Goal: Download file/media

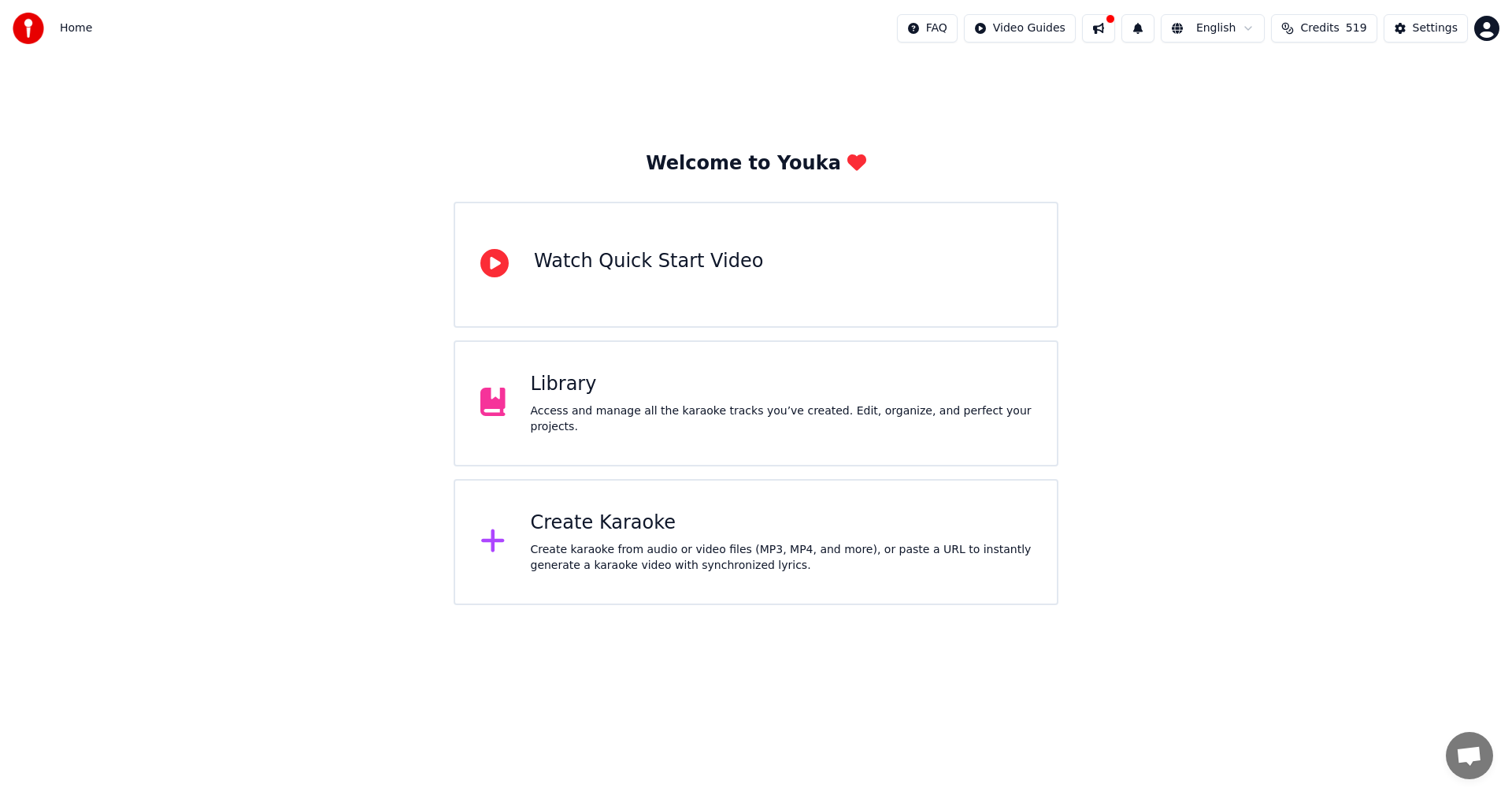
click at [575, 392] on div "Library" at bounding box center [781, 384] width 501 height 26
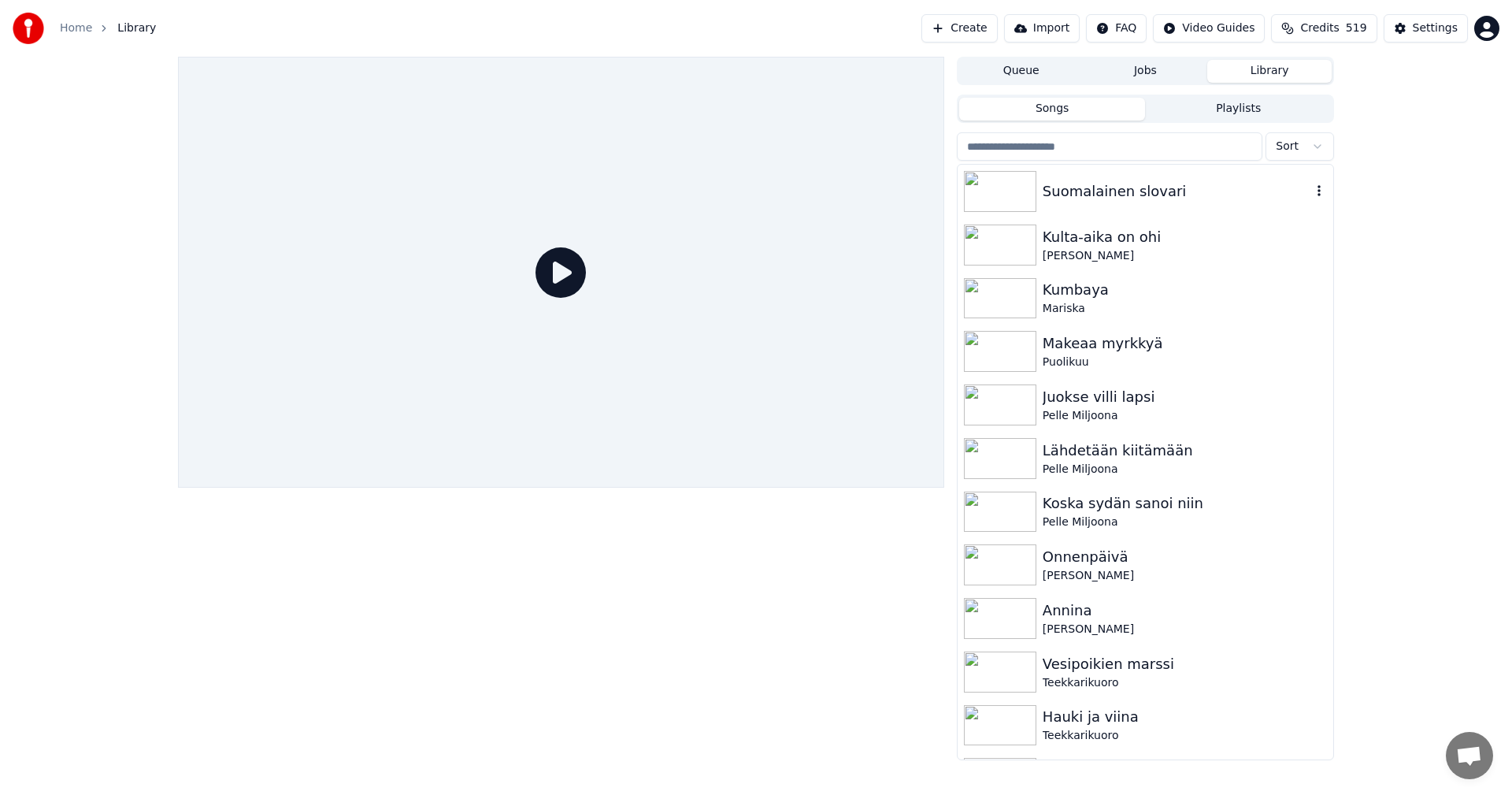
click at [1019, 196] on img at bounding box center [1000, 191] width 72 height 41
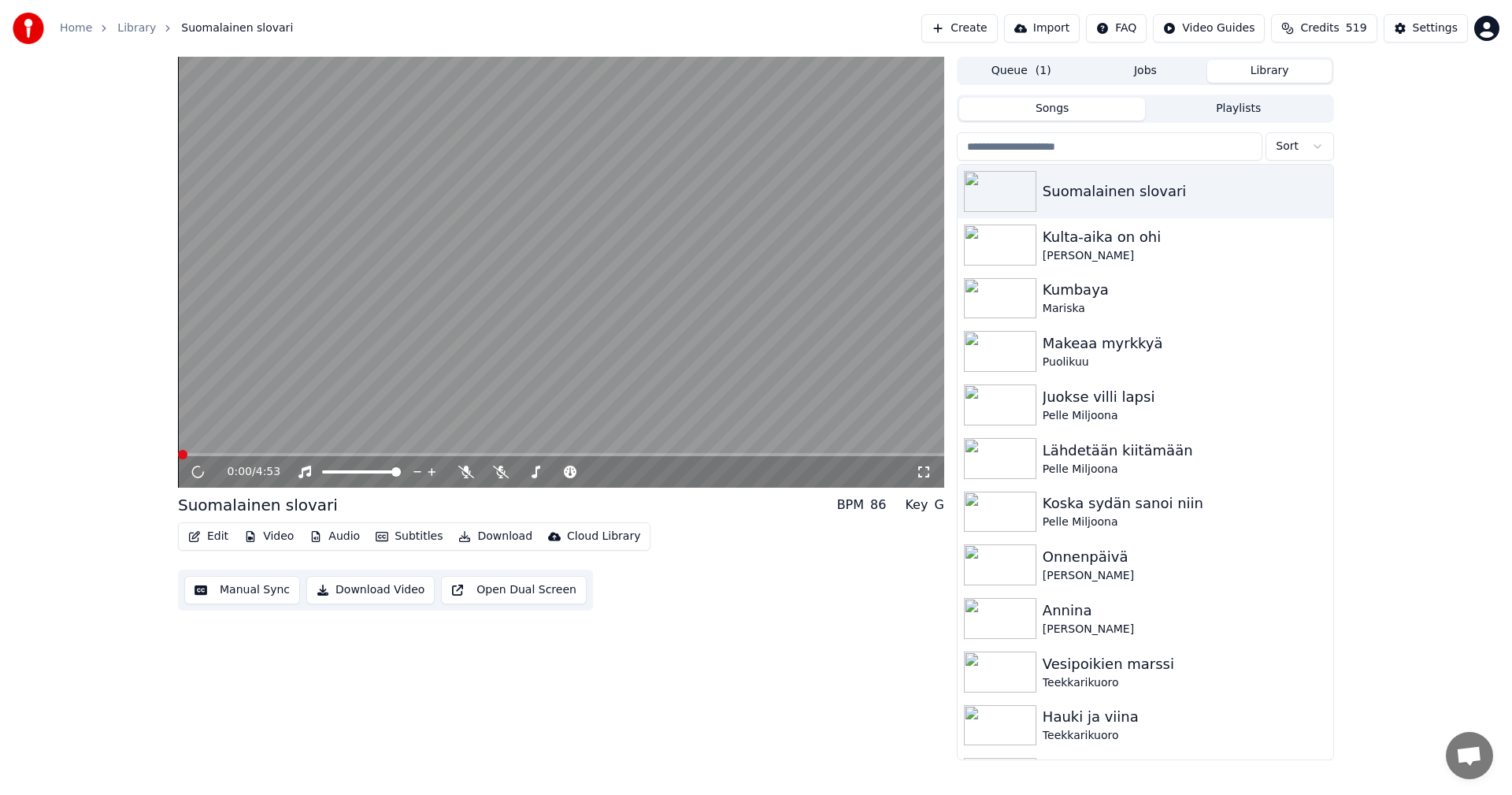
click at [209, 536] on button "Edit" at bounding box center [208, 536] width 53 height 22
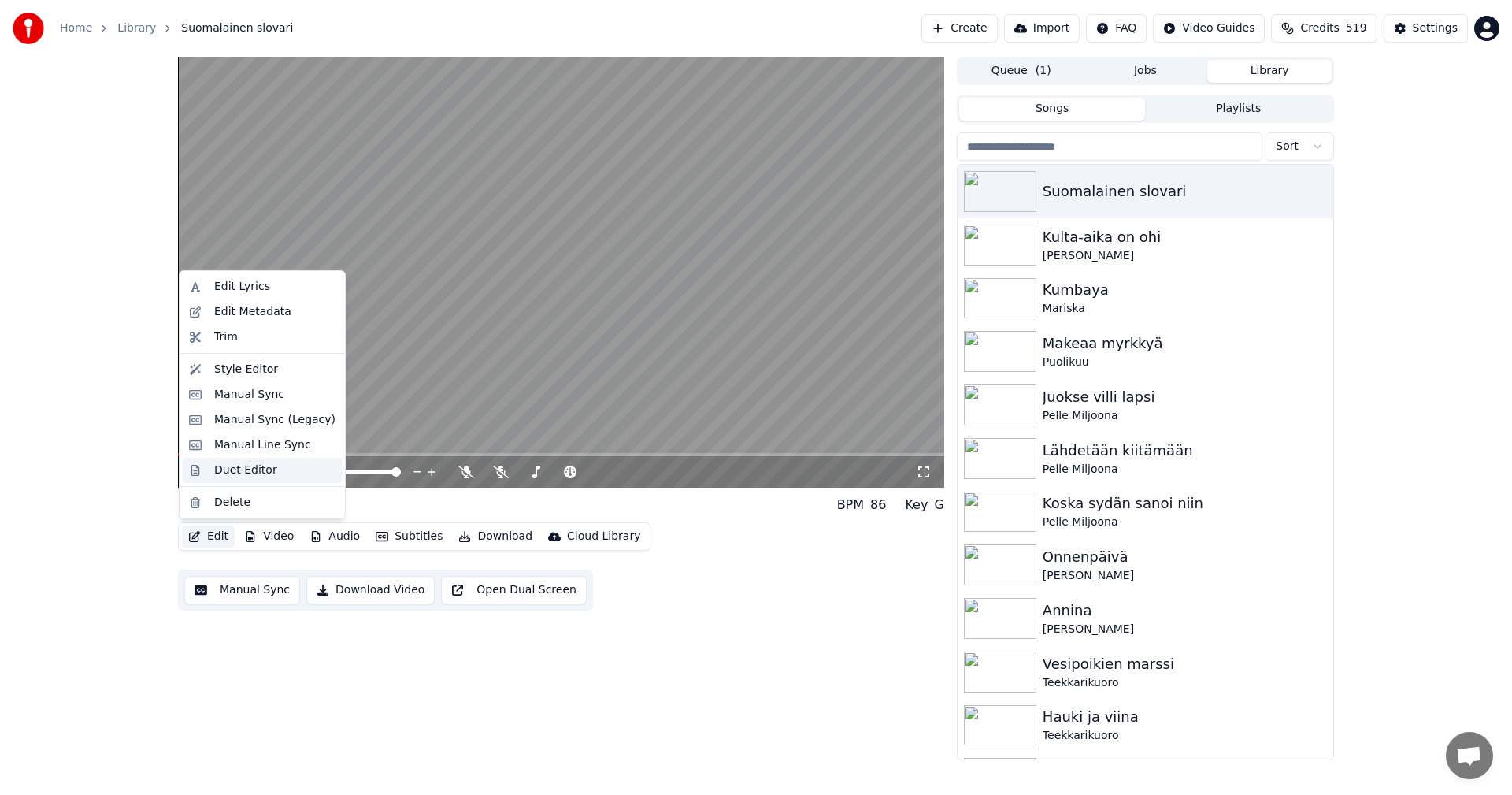
click at [247, 471] on div "Duet Editor" at bounding box center [245, 471] width 63 height 16
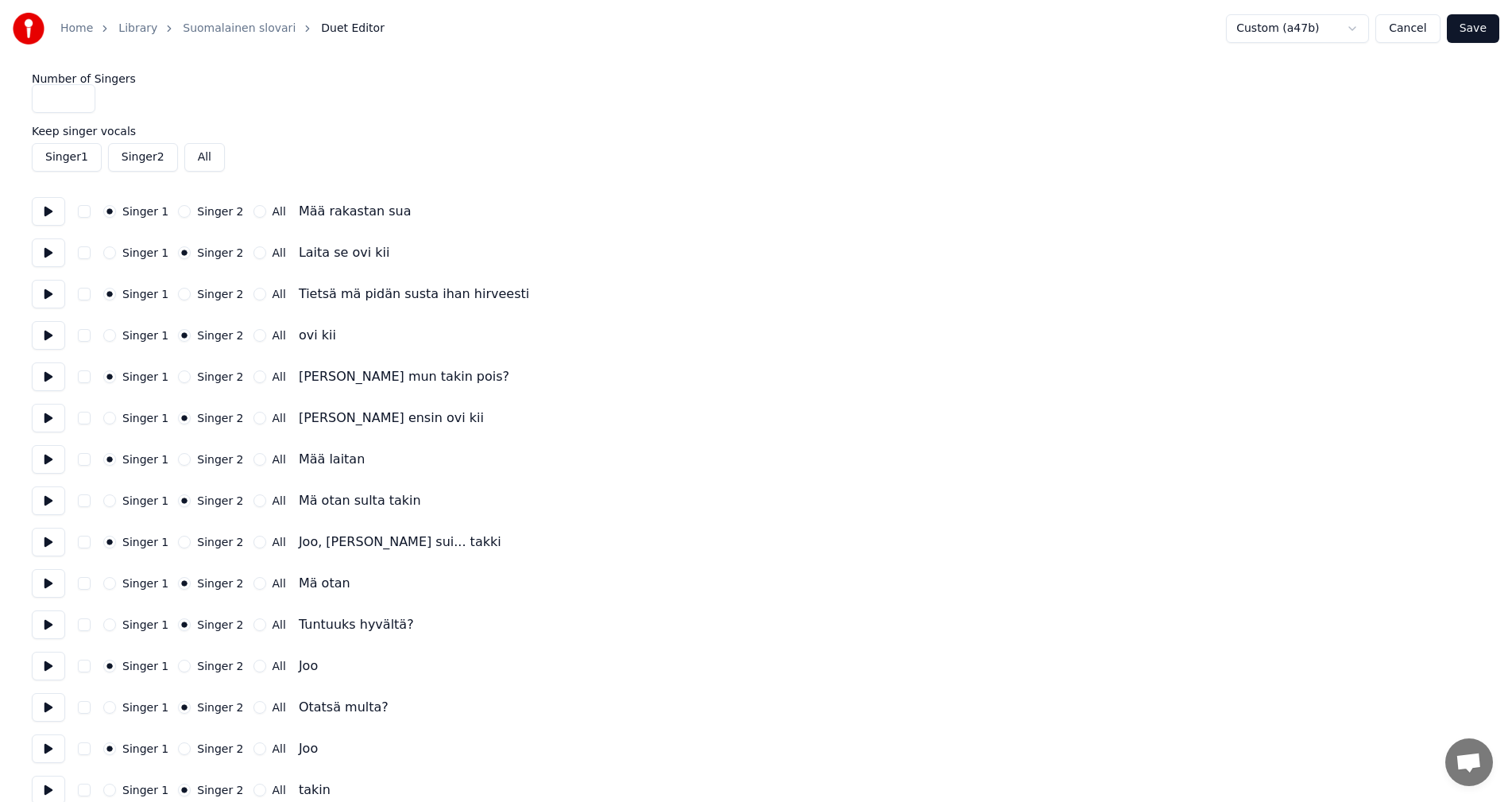
click at [151, 160] on button "Singer 2" at bounding box center [143, 157] width 70 height 28
click at [1476, 28] on button "Save" at bounding box center [1473, 28] width 52 height 28
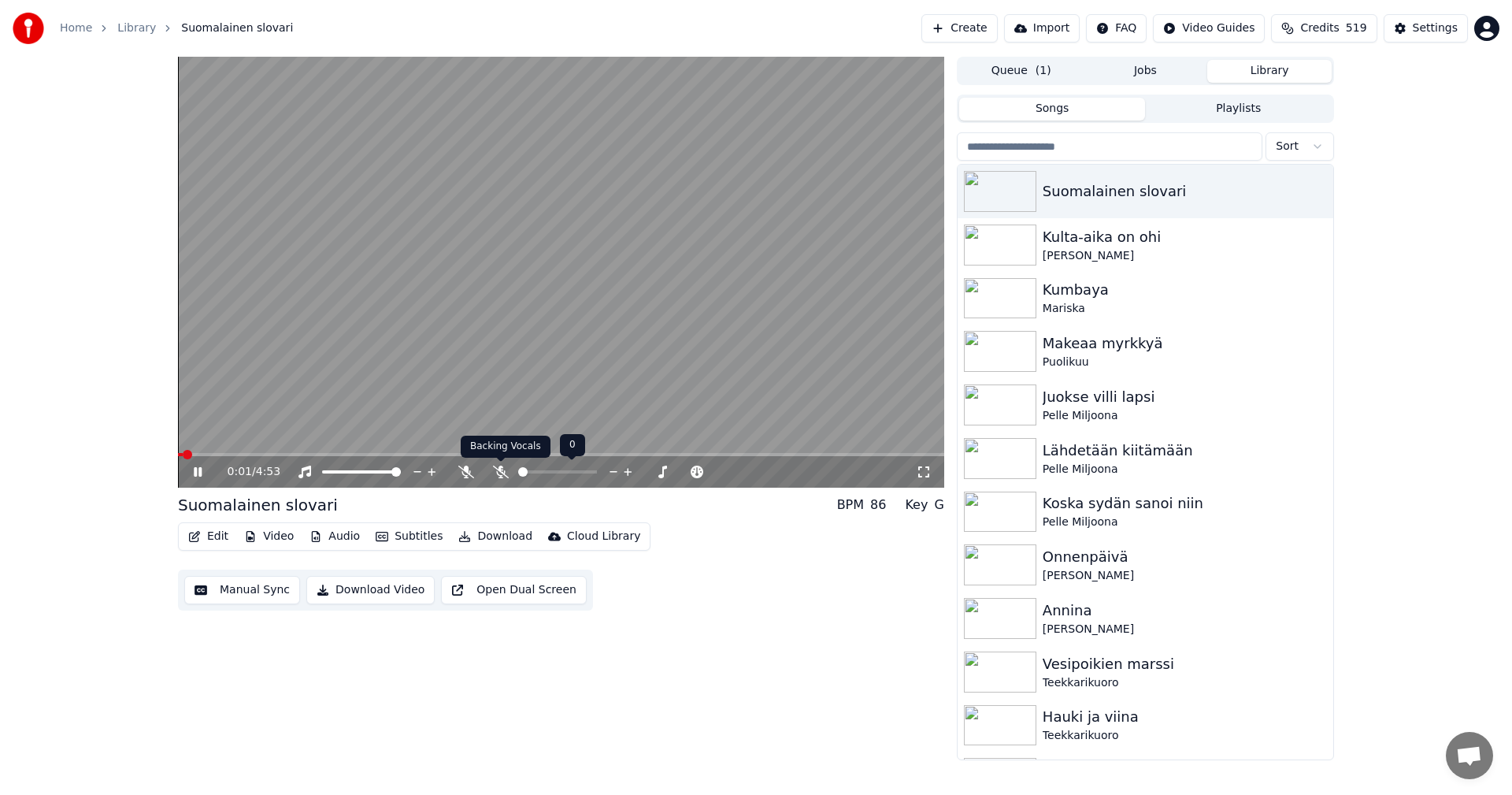
click at [503, 475] on icon at bounding box center [500, 472] width 16 height 12
click at [234, 455] on span at bounding box center [560, 455] width 766 height 4
click at [202, 475] on icon at bounding box center [197, 472] width 8 height 10
click at [222, 531] on button "Edit" at bounding box center [208, 536] width 53 height 22
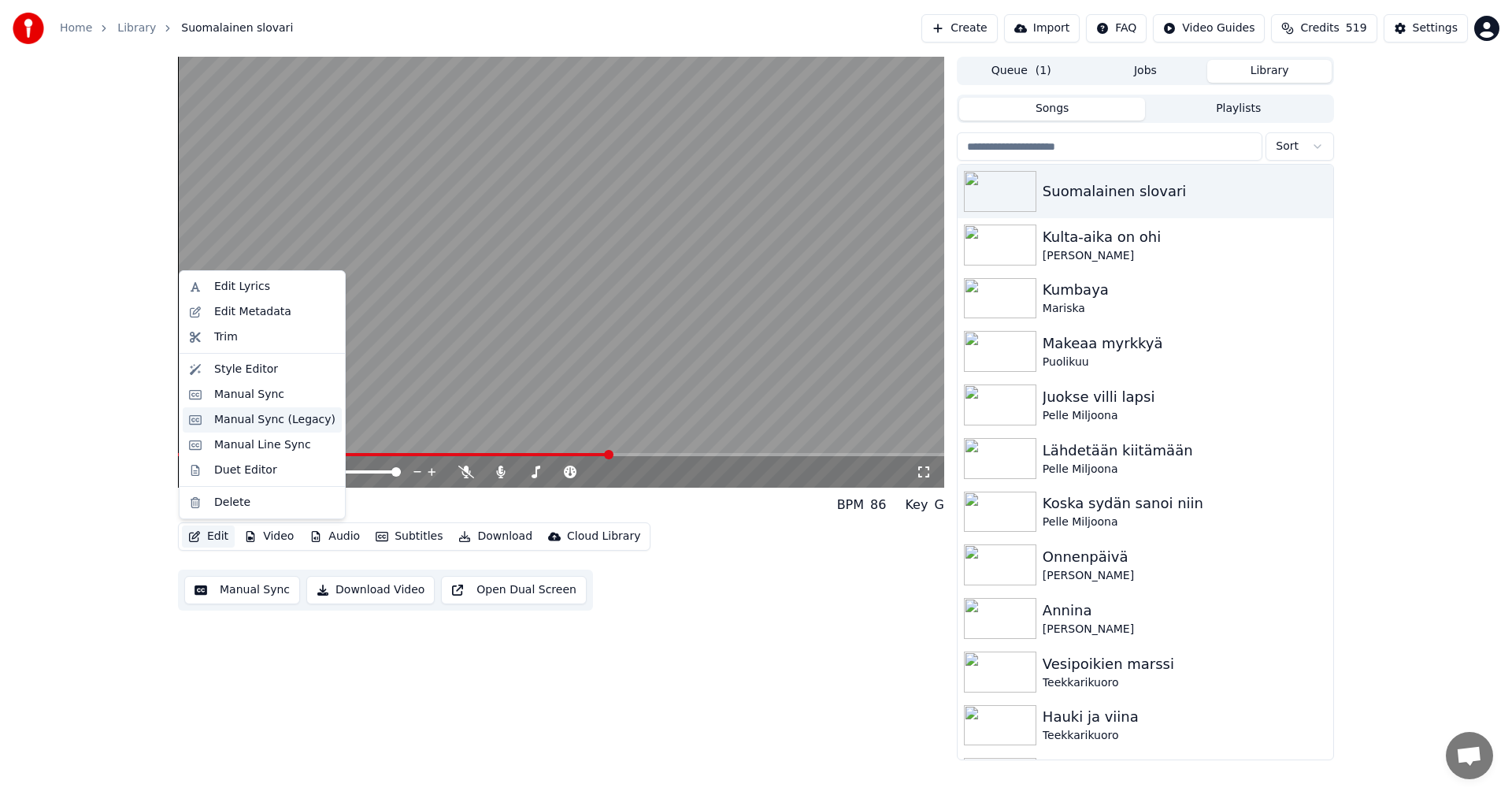
click at [285, 423] on div "Manual Sync (Legacy)" at bounding box center [275, 420] width 122 height 16
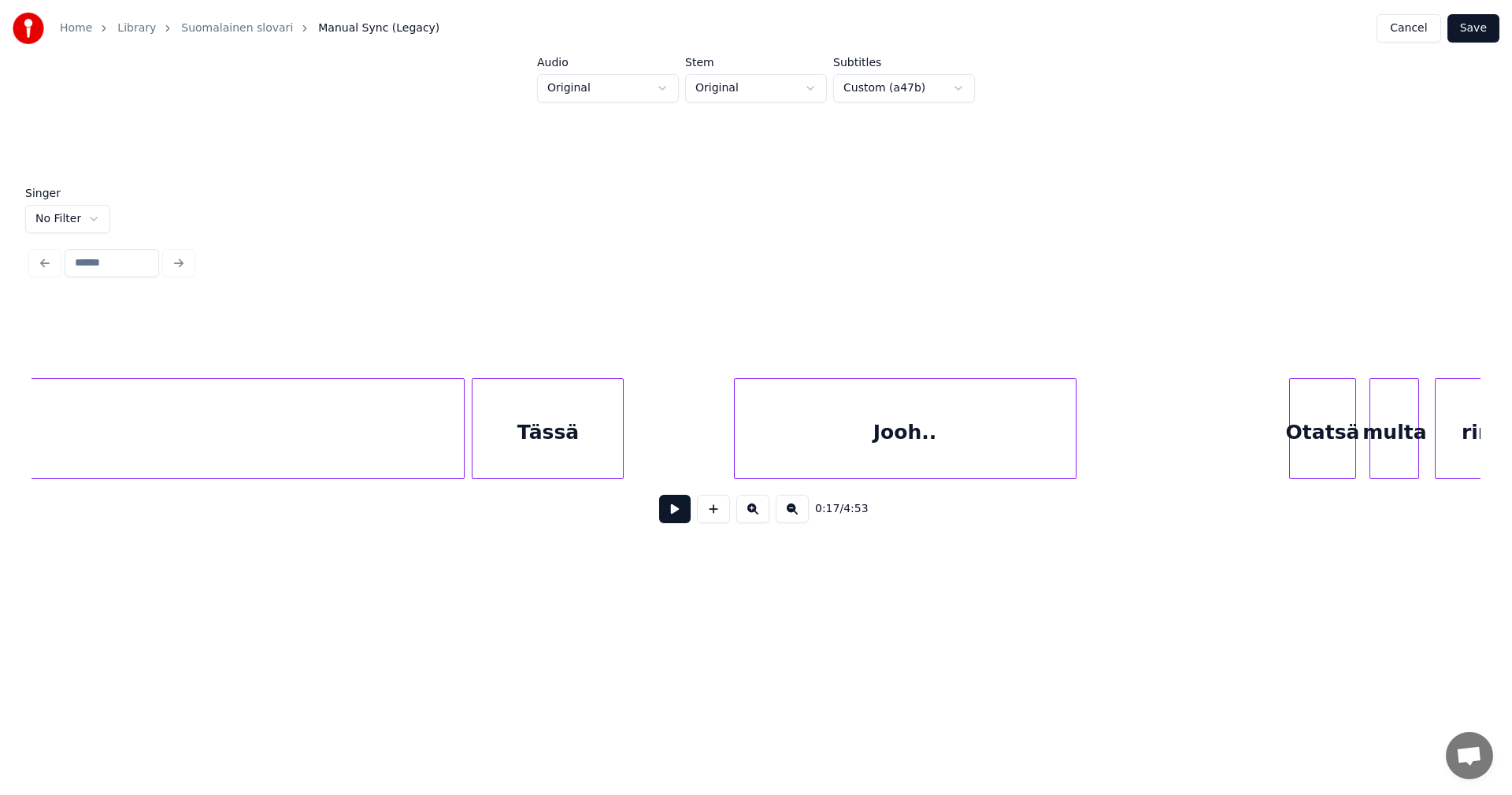
scroll to position [0, 43096]
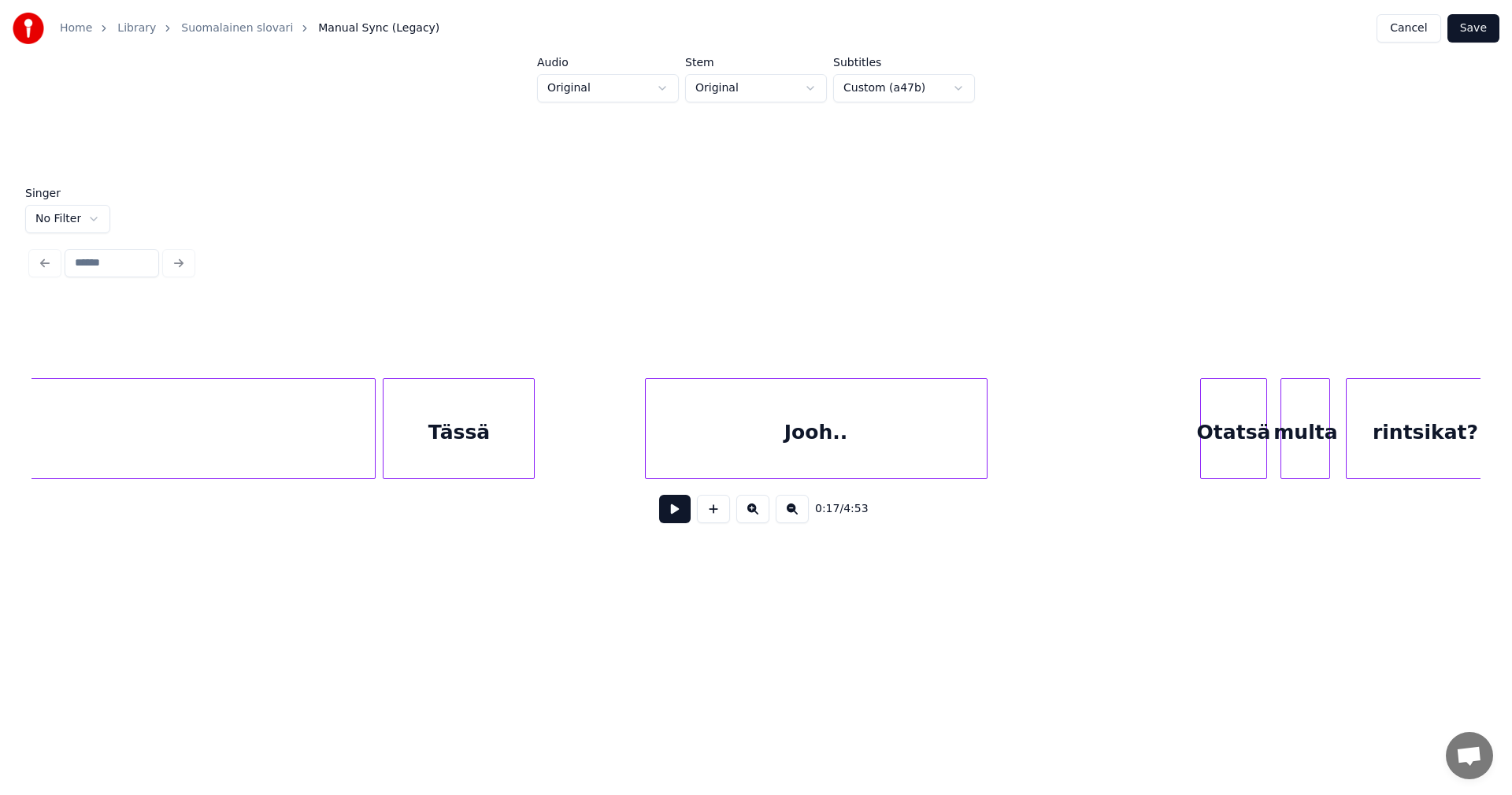
click at [823, 462] on div "Jooh.." at bounding box center [816, 433] width 341 height 108
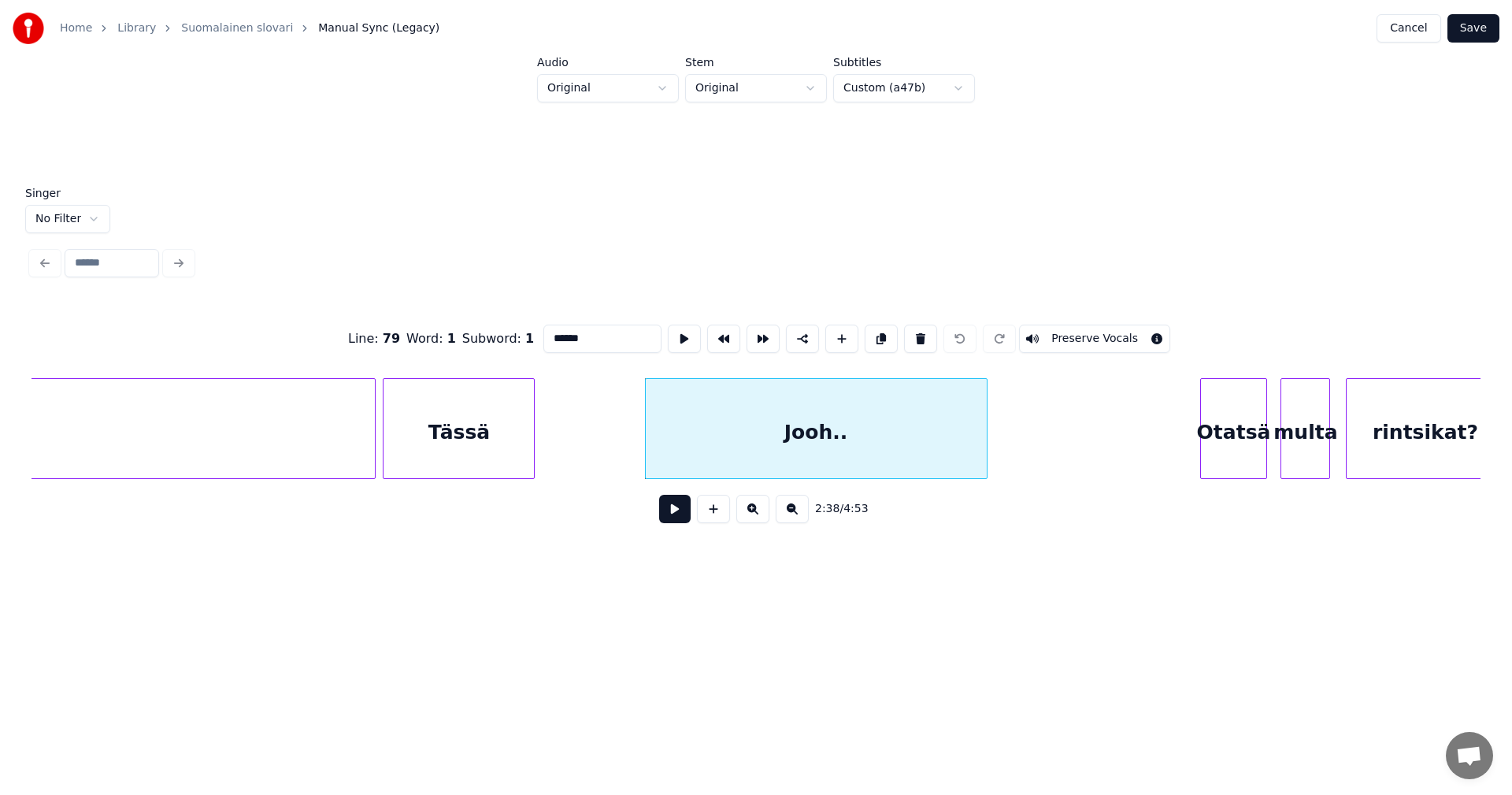
click at [598, 330] on input "******" at bounding box center [603, 338] width 118 height 28
type input "*******"
click at [1489, 27] on button "Save" at bounding box center [1472, 28] width 52 height 28
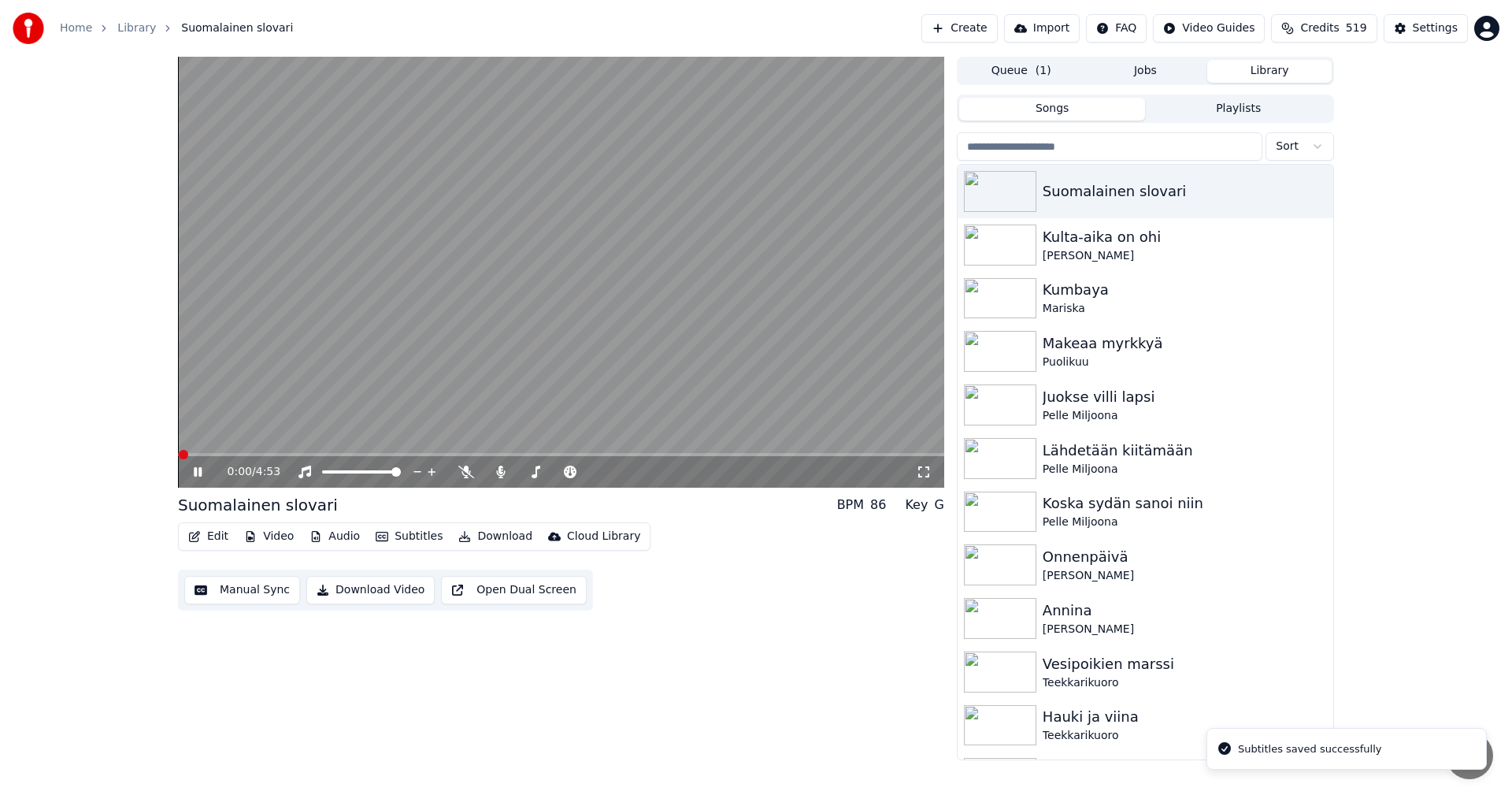
click at [486, 454] on span at bounding box center [560, 455] width 766 height 4
click at [602, 454] on span at bounding box center [560, 455] width 766 height 4
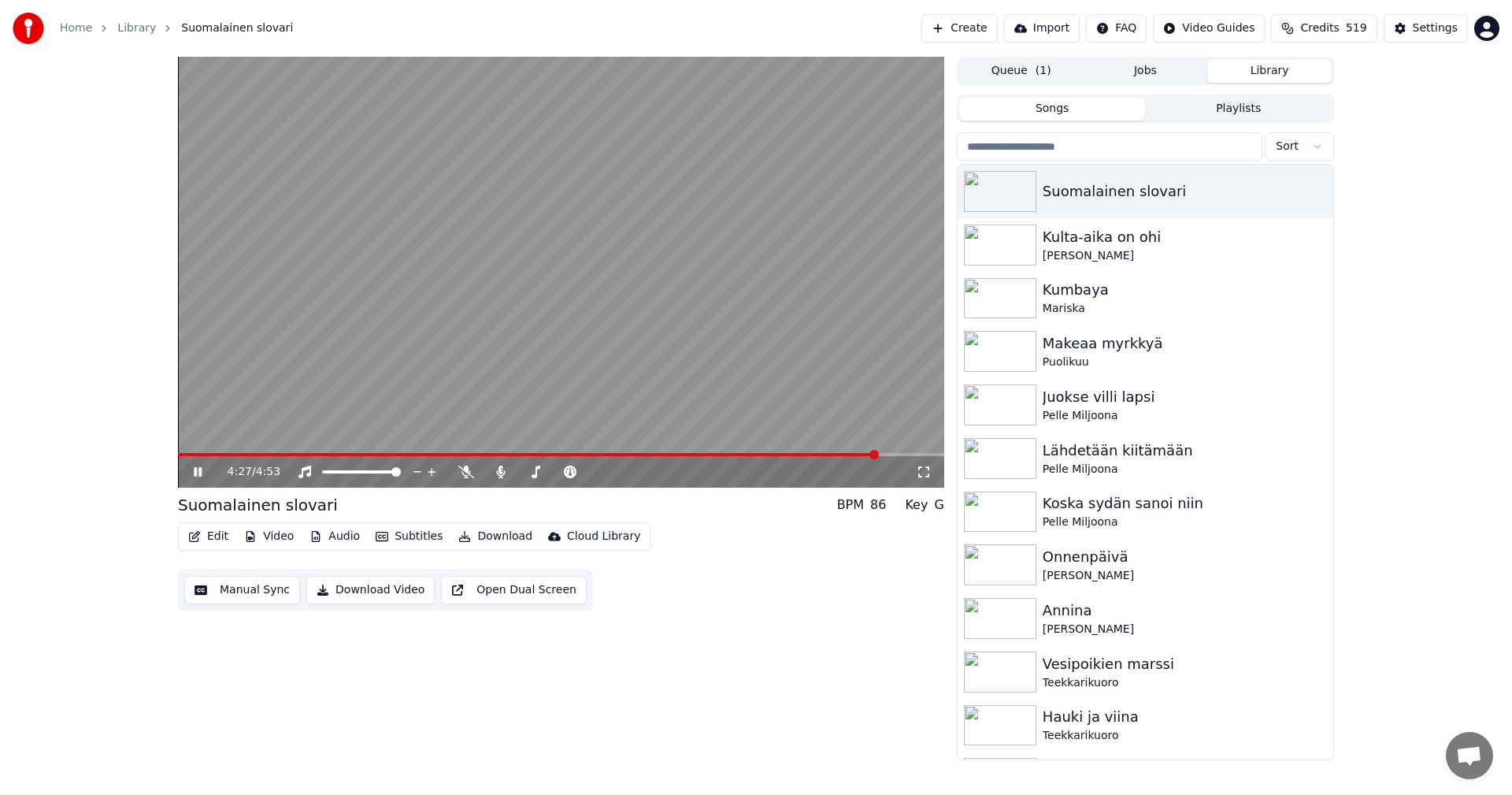
click at [196, 470] on icon at bounding box center [197, 472] width 8 height 10
click at [497, 537] on button "Download" at bounding box center [495, 536] width 86 height 22
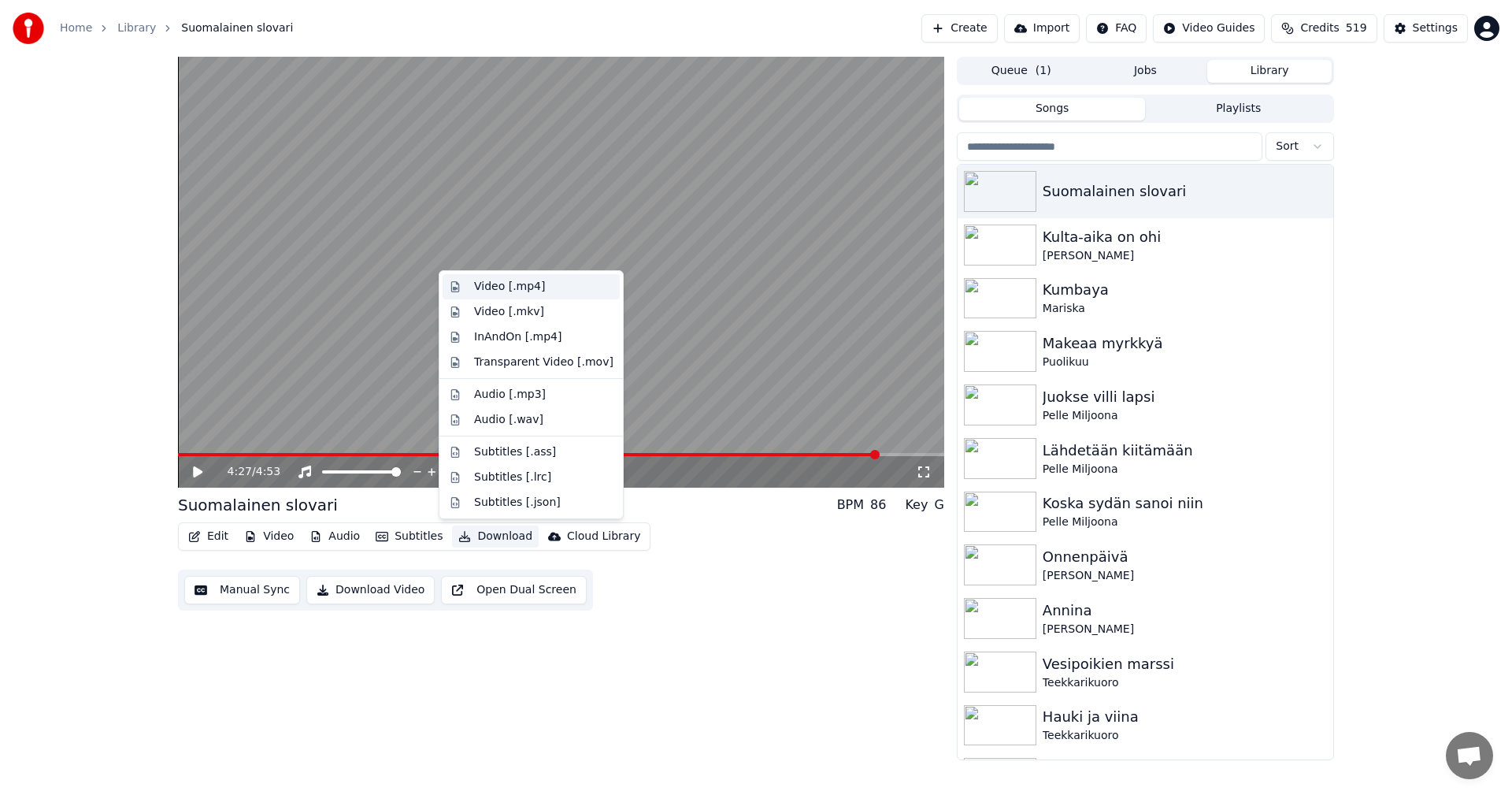
click at [537, 288] on div "Video [.mp4]" at bounding box center [544, 286] width 139 height 16
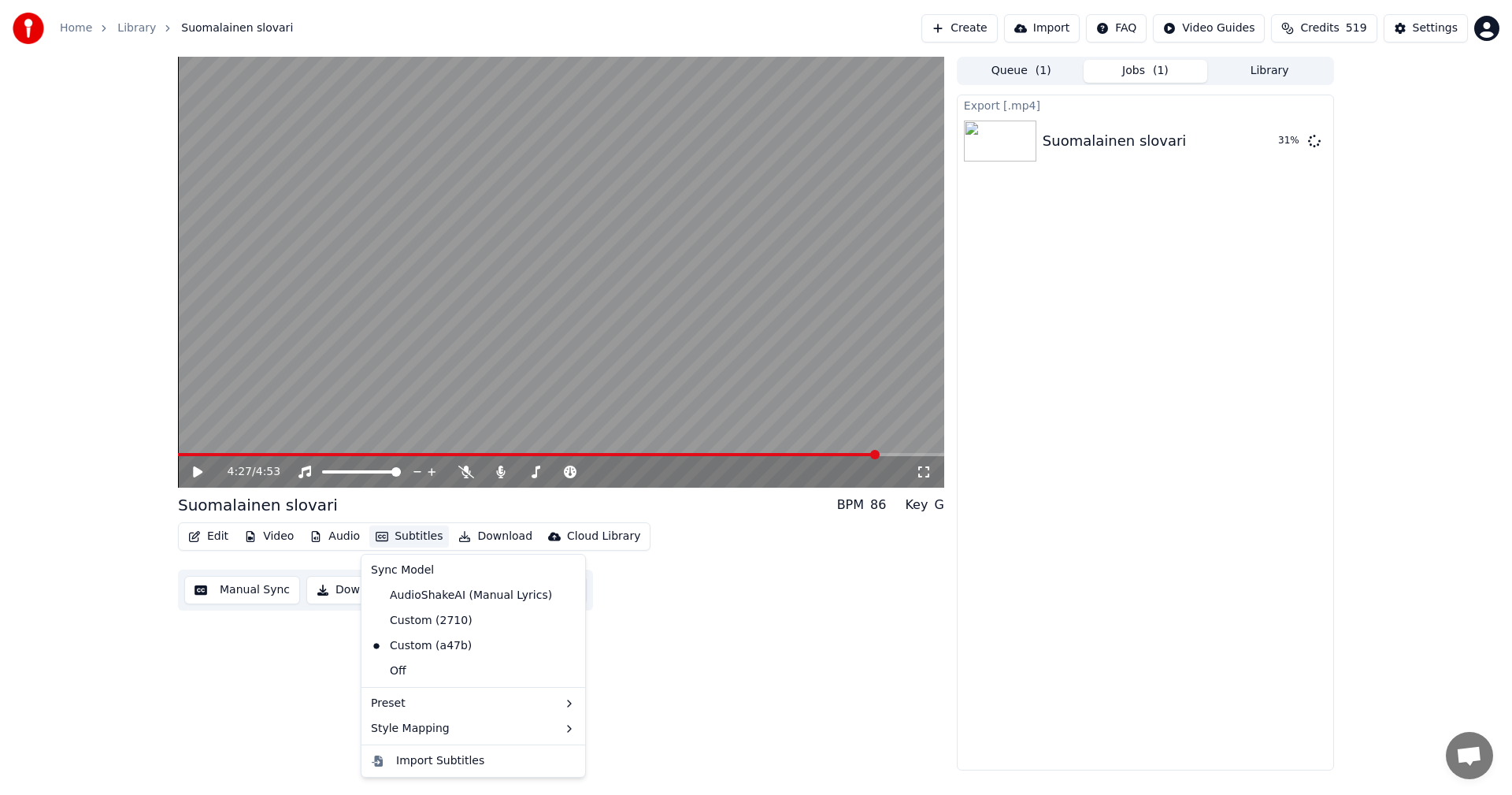
click at [413, 539] on button "Subtitles" at bounding box center [409, 536] width 79 height 22
click at [419, 619] on div "Custom (2710)" at bounding box center [422, 620] width 115 height 26
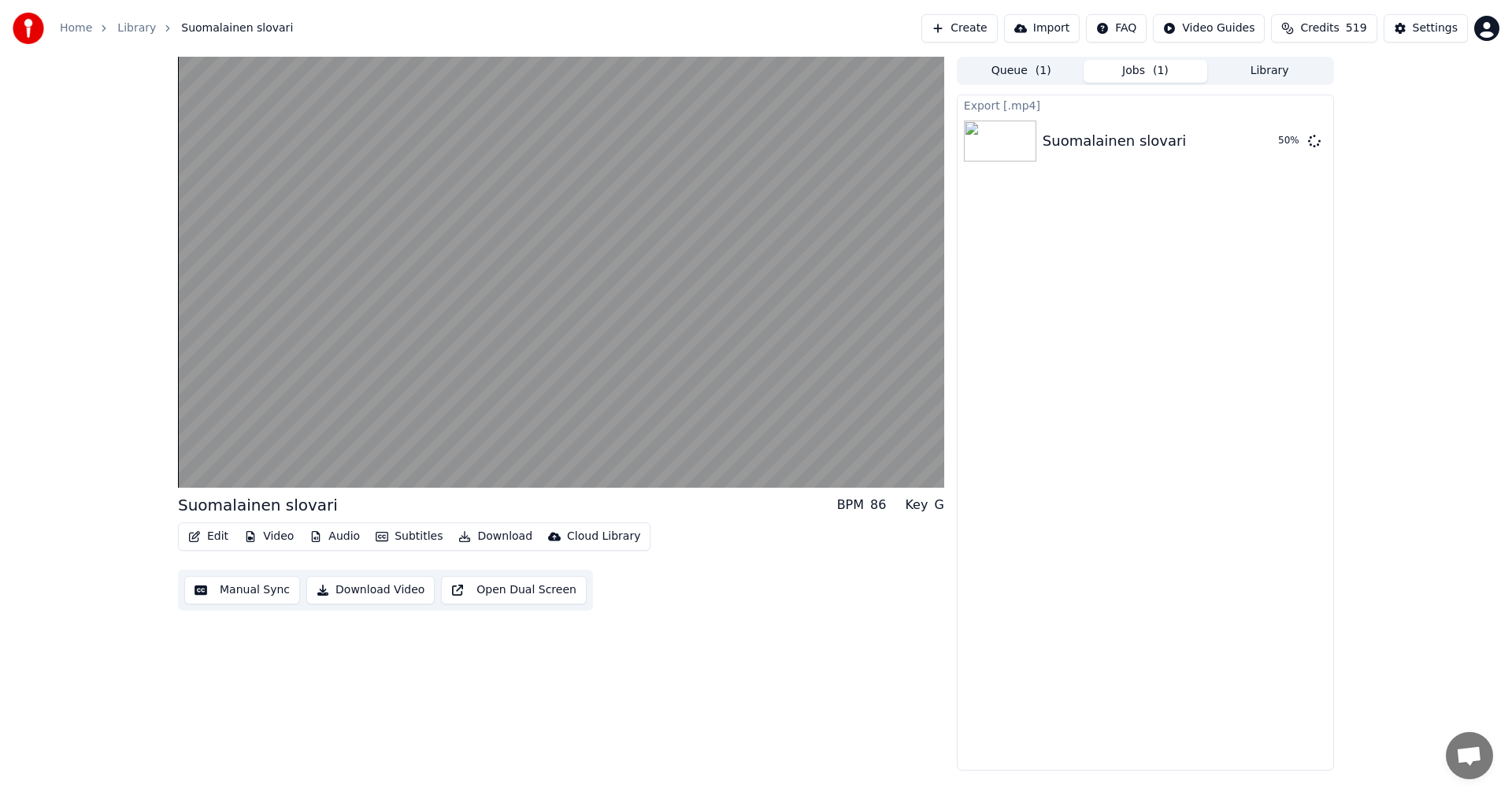
click at [411, 538] on button "Subtitles" at bounding box center [409, 536] width 79 height 22
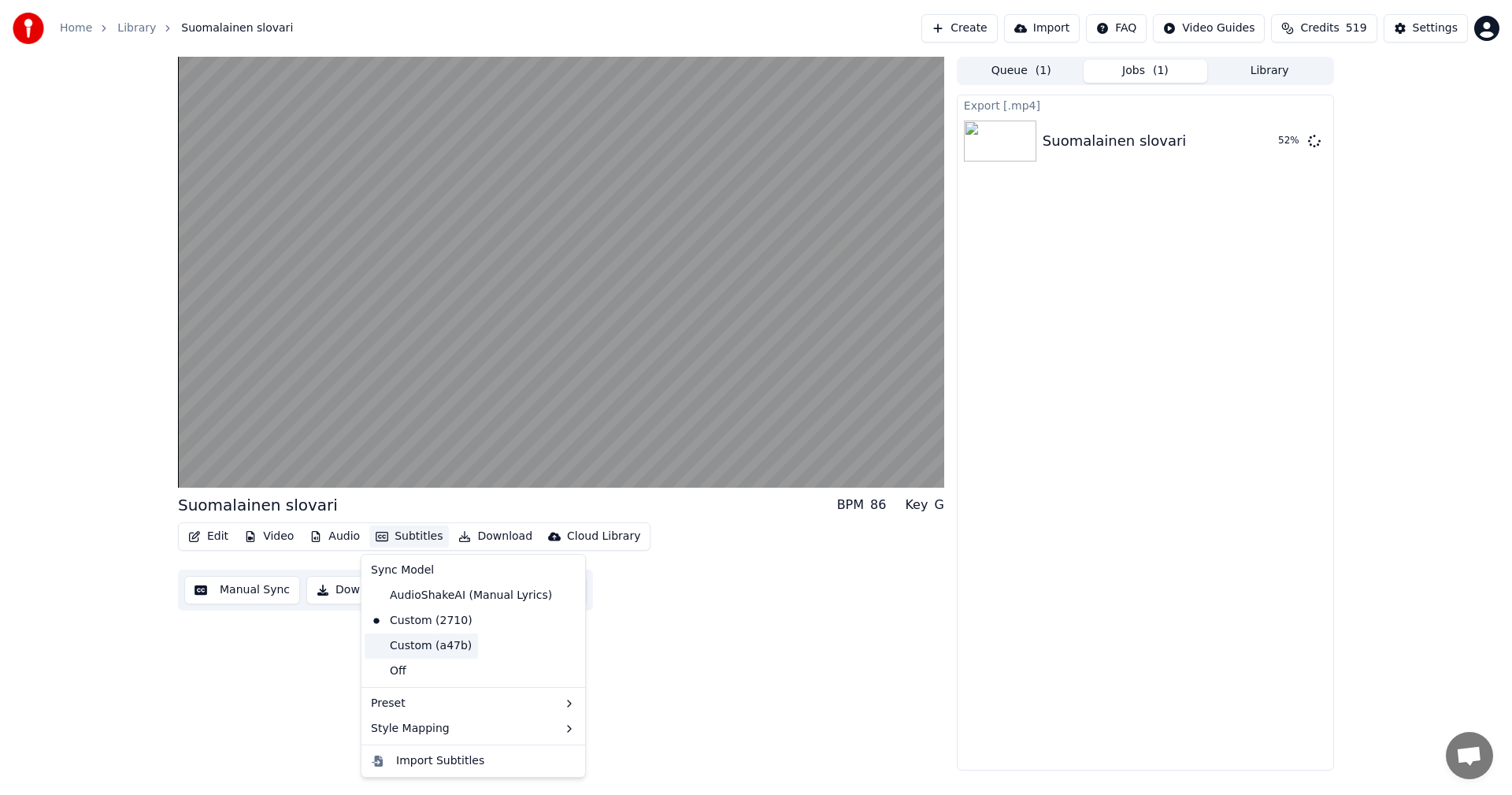
click at [411, 645] on div "Custom (a47b)" at bounding box center [421, 645] width 114 height 26
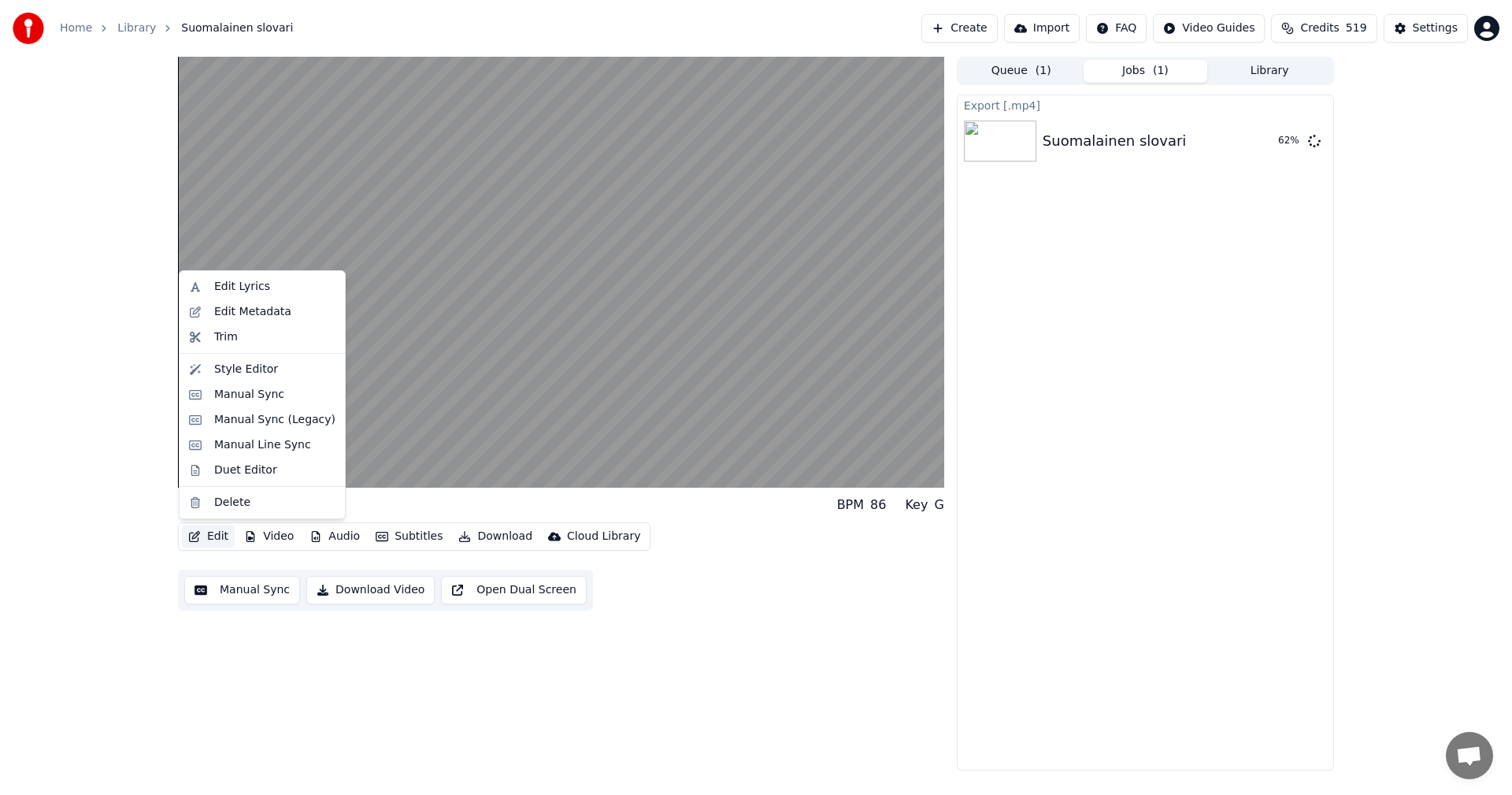
click at [211, 535] on button "Edit" at bounding box center [208, 536] width 53 height 22
click at [239, 467] on div "Duet Editor" at bounding box center [245, 471] width 63 height 16
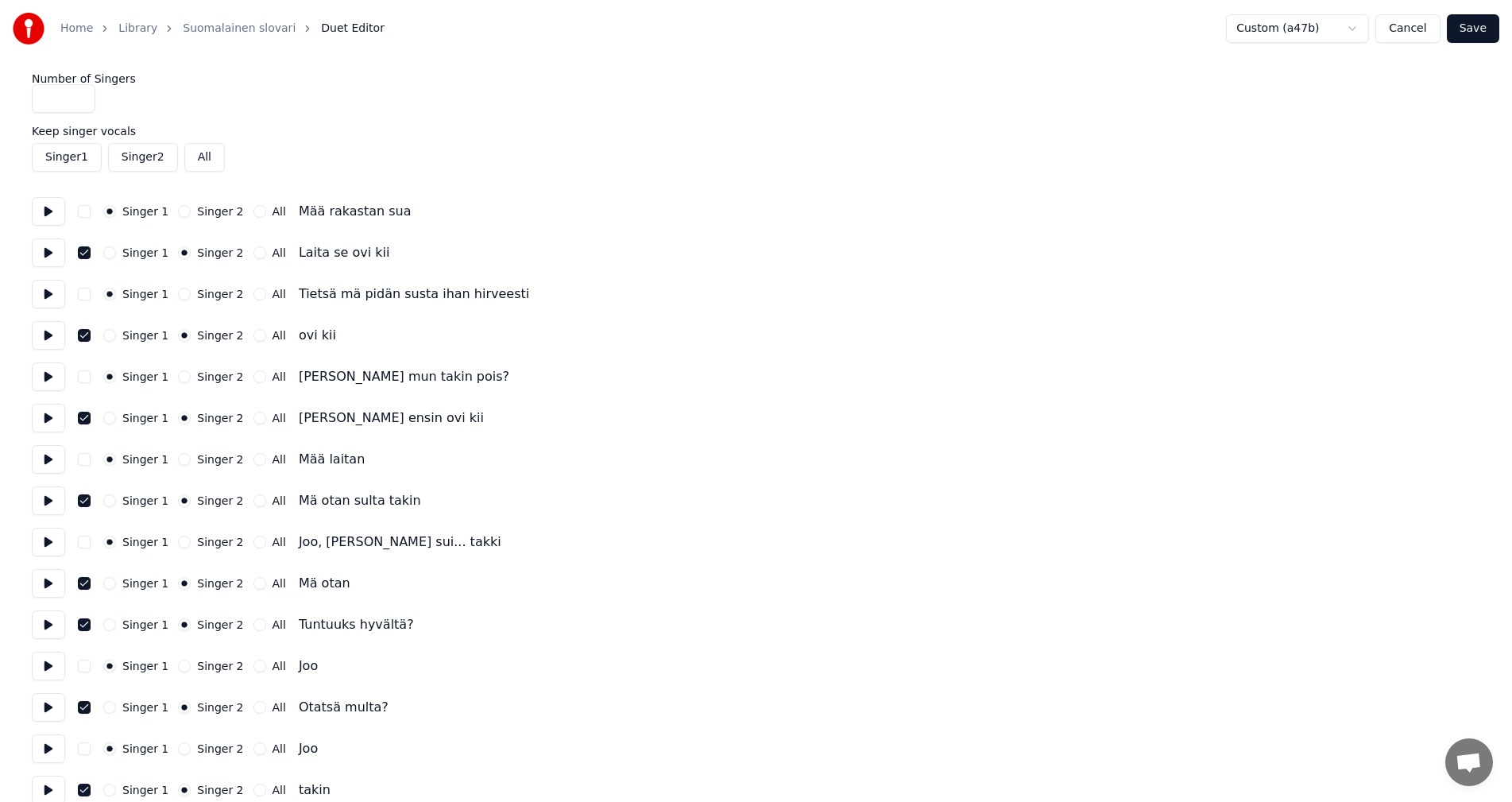
click at [129, 156] on button "Singer 2" at bounding box center [143, 157] width 70 height 28
drag, startPoint x: 1481, startPoint y: 30, endPoint x: 1476, endPoint y: 38, distance: 9.4
click at [1482, 30] on button "Save" at bounding box center [1473, 28] width 52 height 28
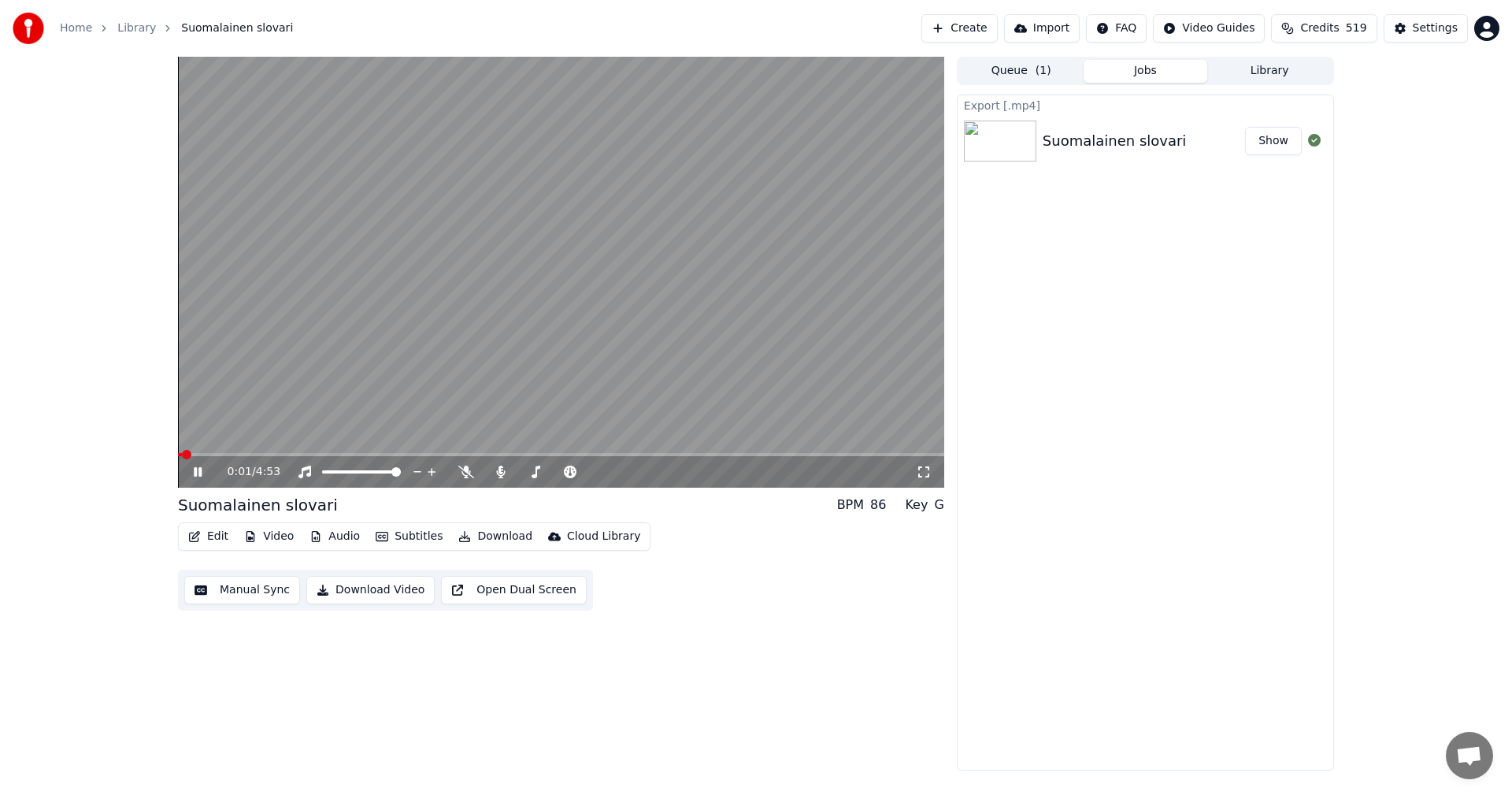
click at [255, 455] on span at bounding box center [560, 455] width 766 height 4
click at [211, 452] on video at bounding box center [560, 271] width 766 height 431
click at [216, 457] on div "0:41 / 4:53" at bounding box center [560, 472] width 766 height 32
click at [213, 455] on span at bounding box center [196, 455] width 36 height 4
click at [196, 474] on icon at bounding box center [197, 472] width 10 height 11
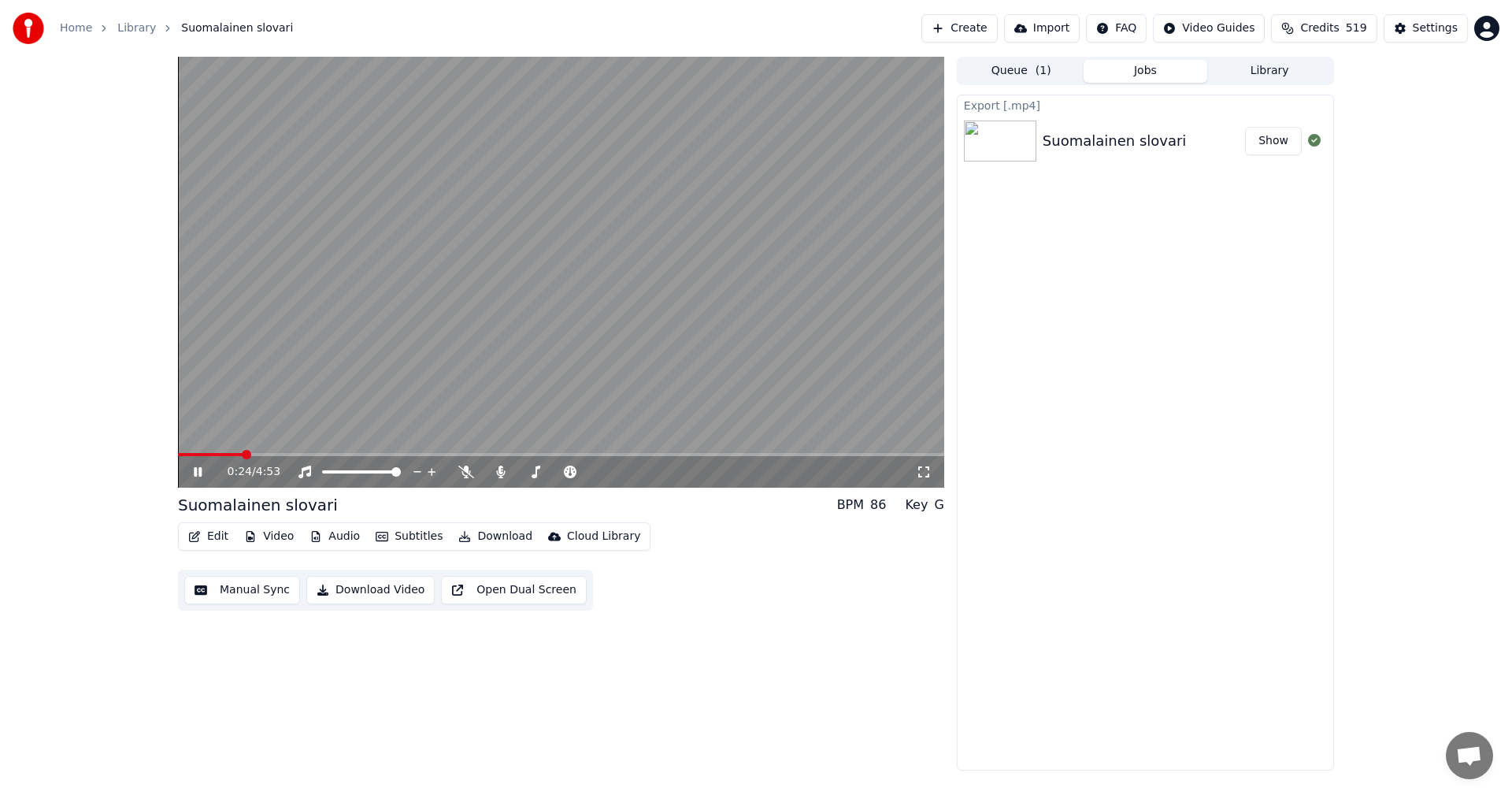
click at [197, 474] on icon at bounding box center [209, 472] width 37 height 12
click at [201, 472] on icon at bounding box center [197, 472] width 10 height 11
click at [203, 468] on icon at bounding box center [209, 472] width 37 height 12
click at [478, 537] on button "Download" at bounding box center [495, 536] width 86 height 22
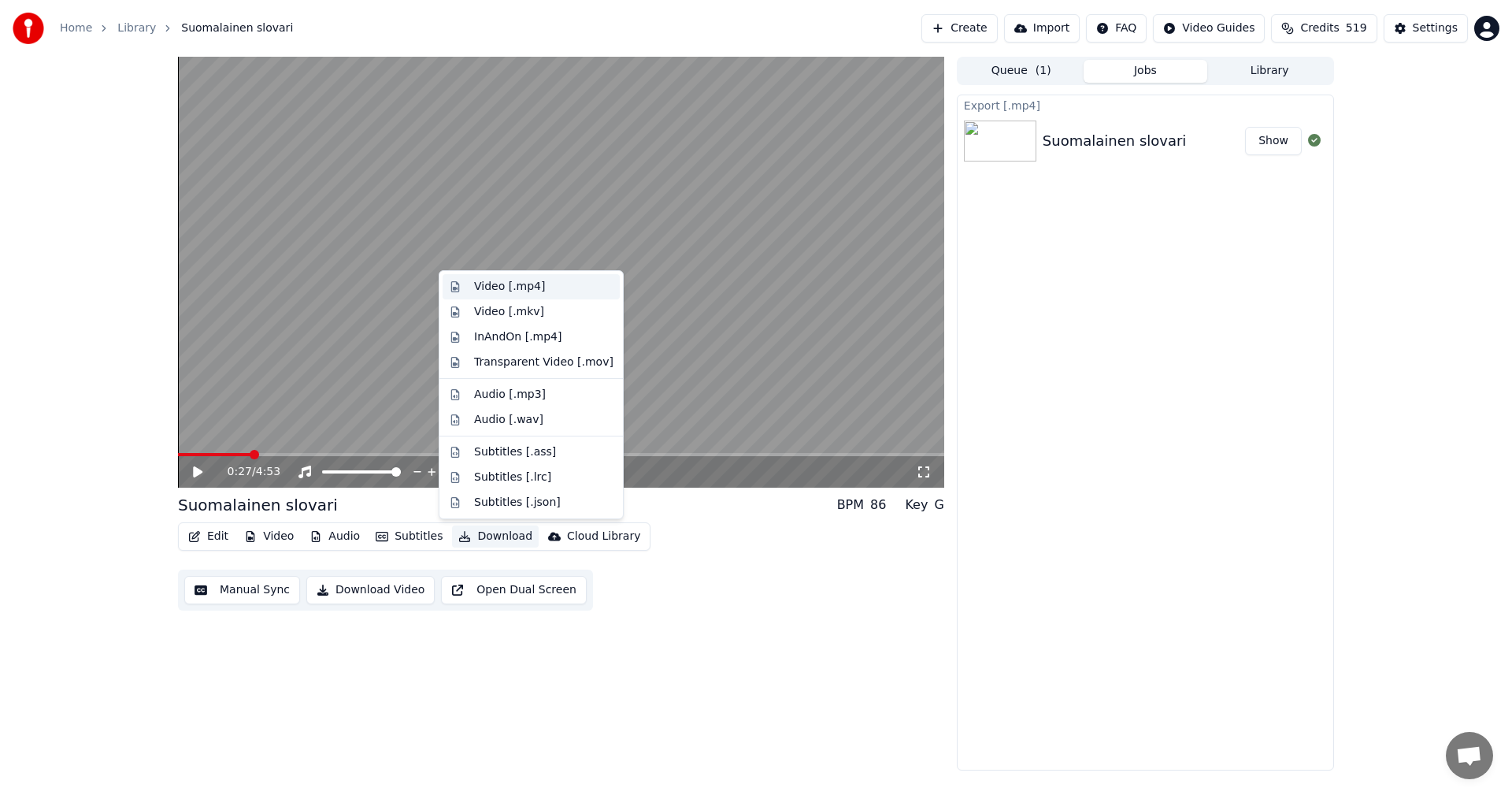
click at [513, 286] on div "Video [.mp4]" at bounding box center [509, 286] width 70 height 16
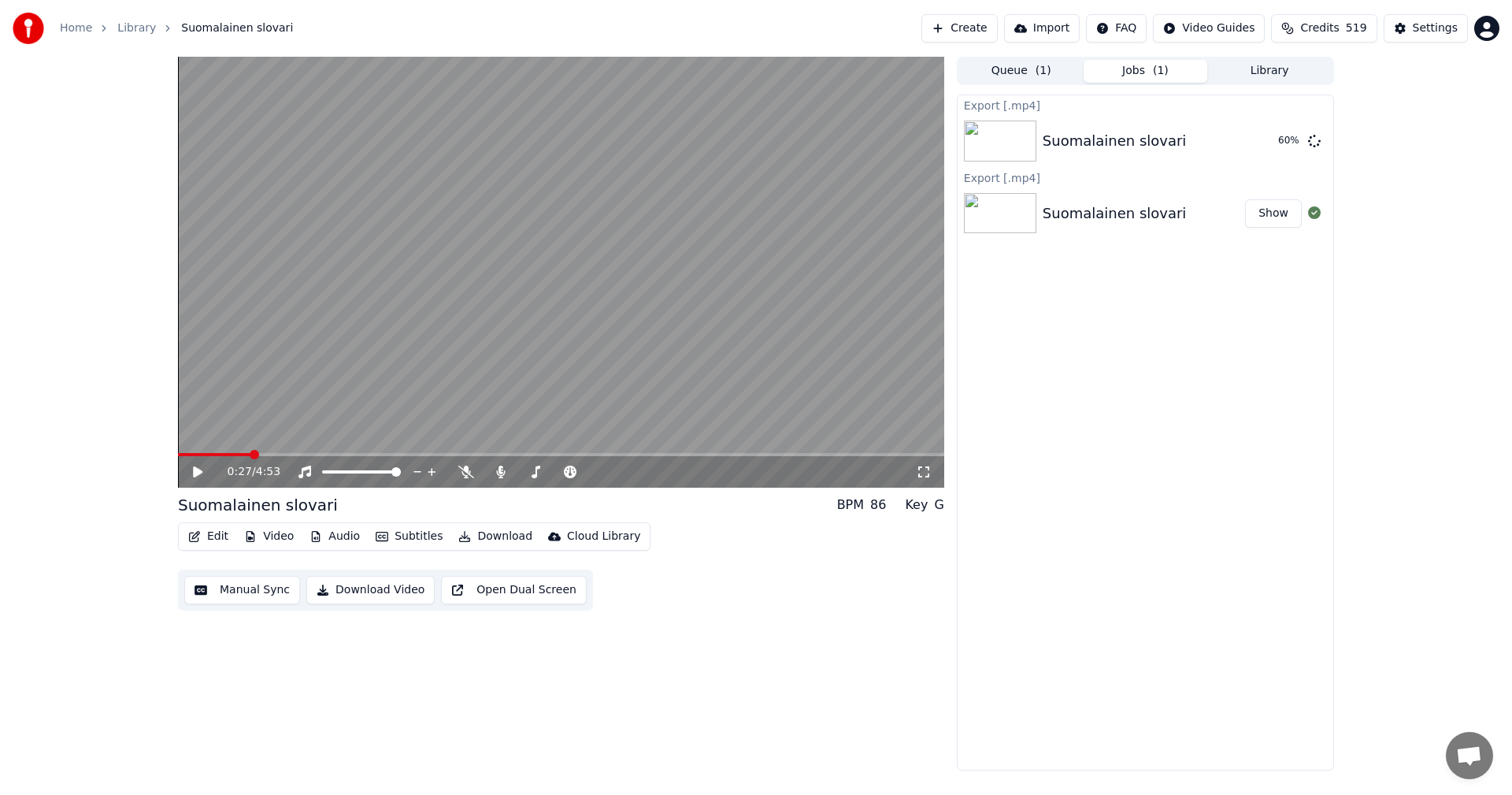
click at [198, 465] on icon at bounding box center [209, 472] width 37 height 12
click at [196, 469] on icon at bounding box center [197, 472] width 8 height 10
